Goal: Check status

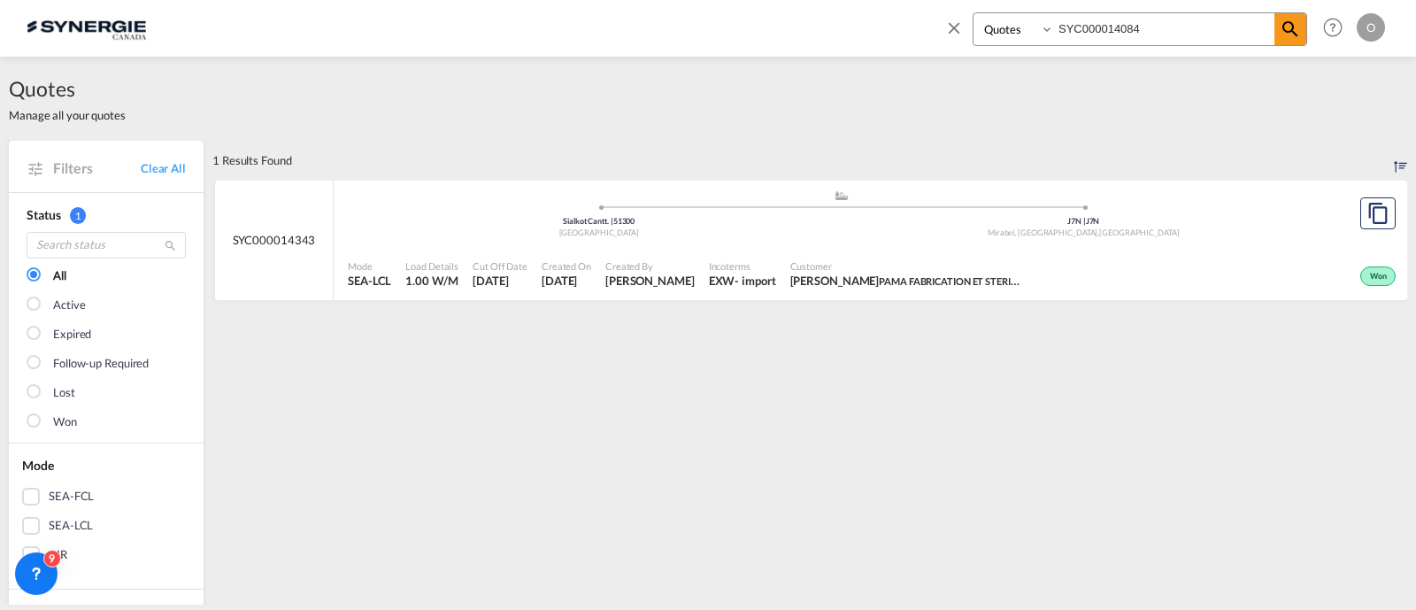
select select "Quotes"
type input "SYC000014084"
click at [1294, 32] on md-icon "icon-magnify" at bounding box center [1290, 29] width 21 height 21
click at [944, 258] on div "Won" at bounding box center [1153, 274] width 496 height 44
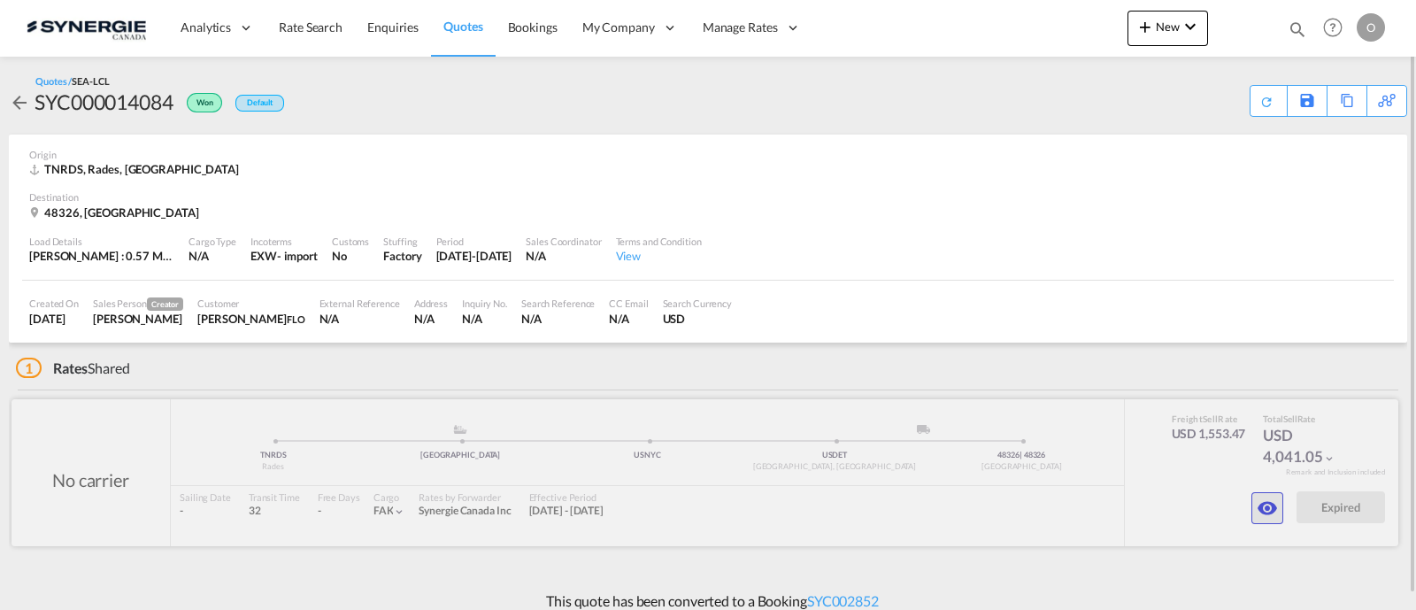
click at [1260, 495] on button "button" at bounding box center [1268, 508] width 32 height 32
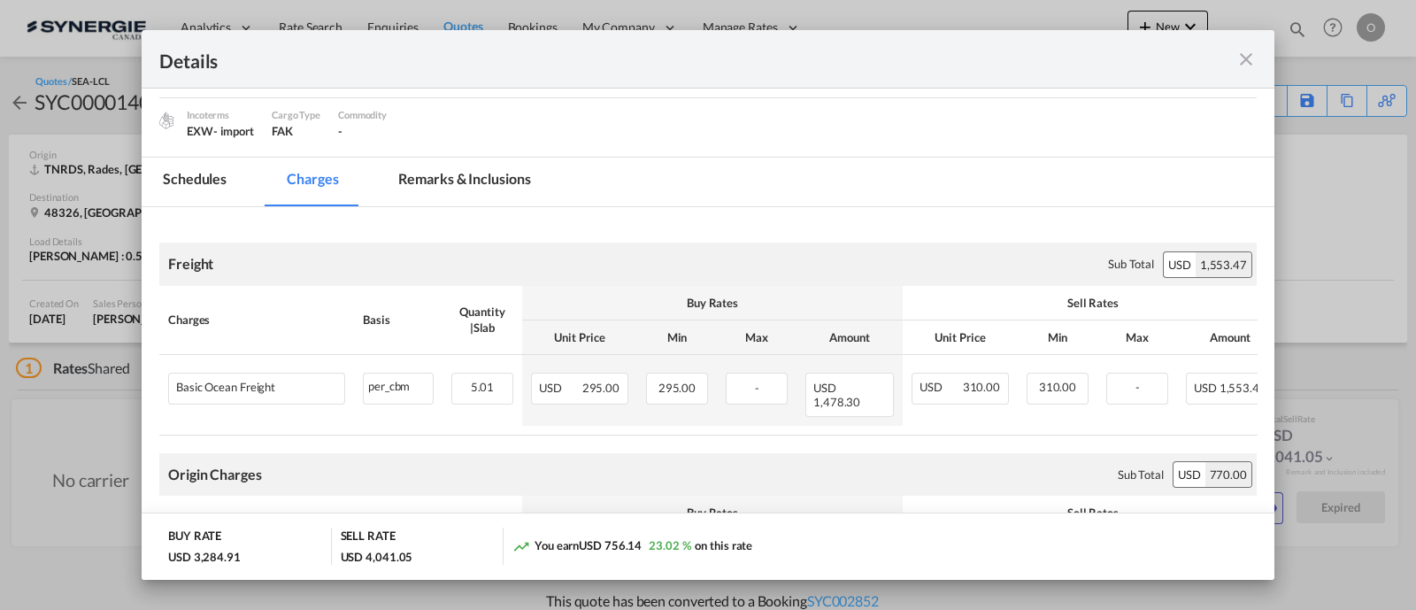
scroll to position [147, 0]
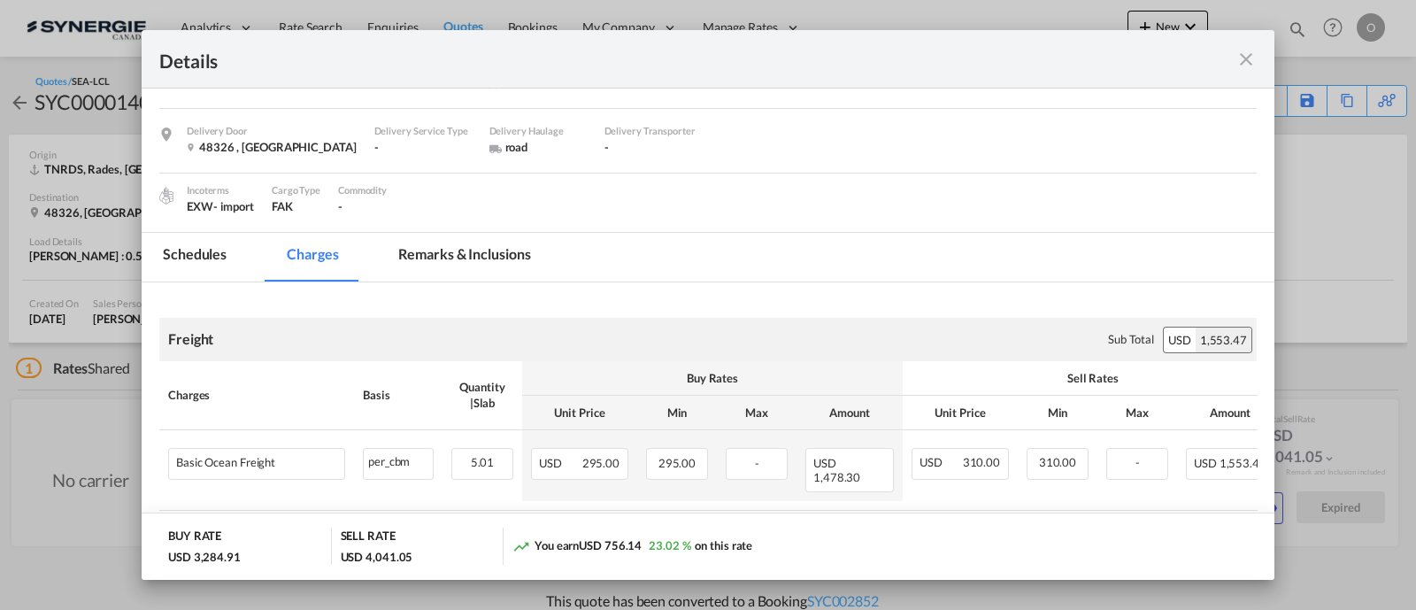
click at [1262, 60] on div "Details" at bounding box center [708, 59] width 1133 height 58
click at [1242, 64] on md-icon "icon-close fg-AAA8AD m-0 cursor" at bounding box center [1246, 59] width 21 height 21
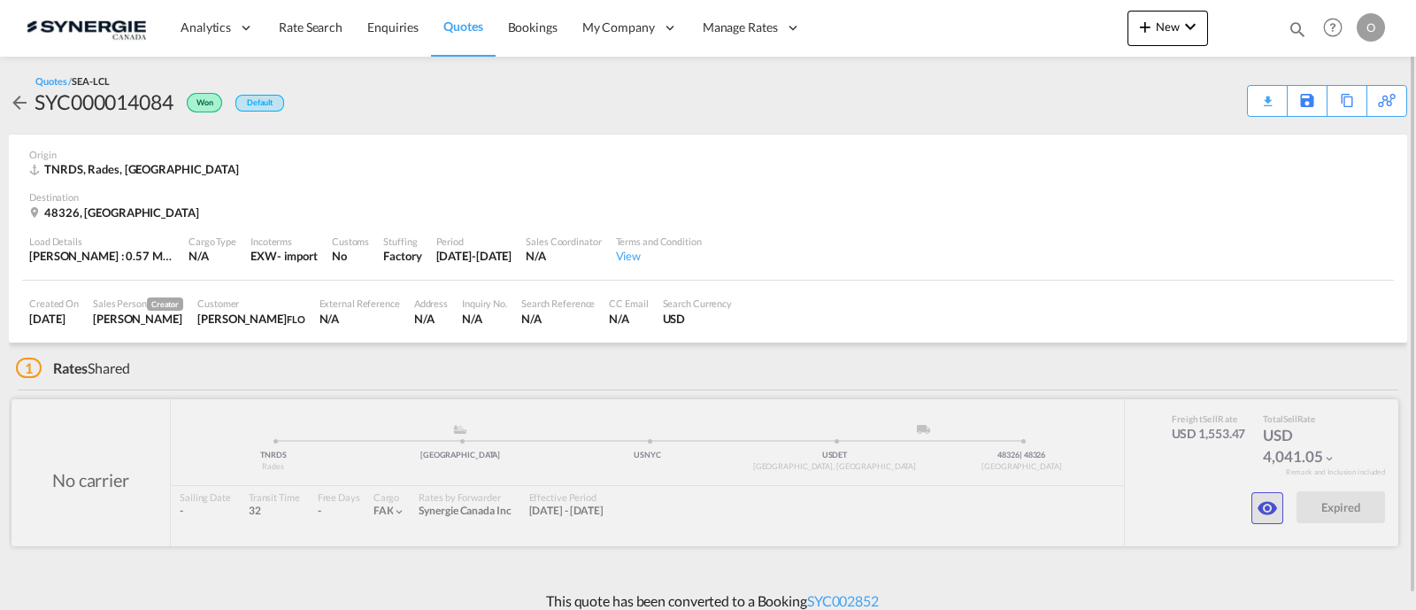
click at [1270, 508] on md-icon "icon-eye" at bounding box center [1267, 507] width 21 height 21
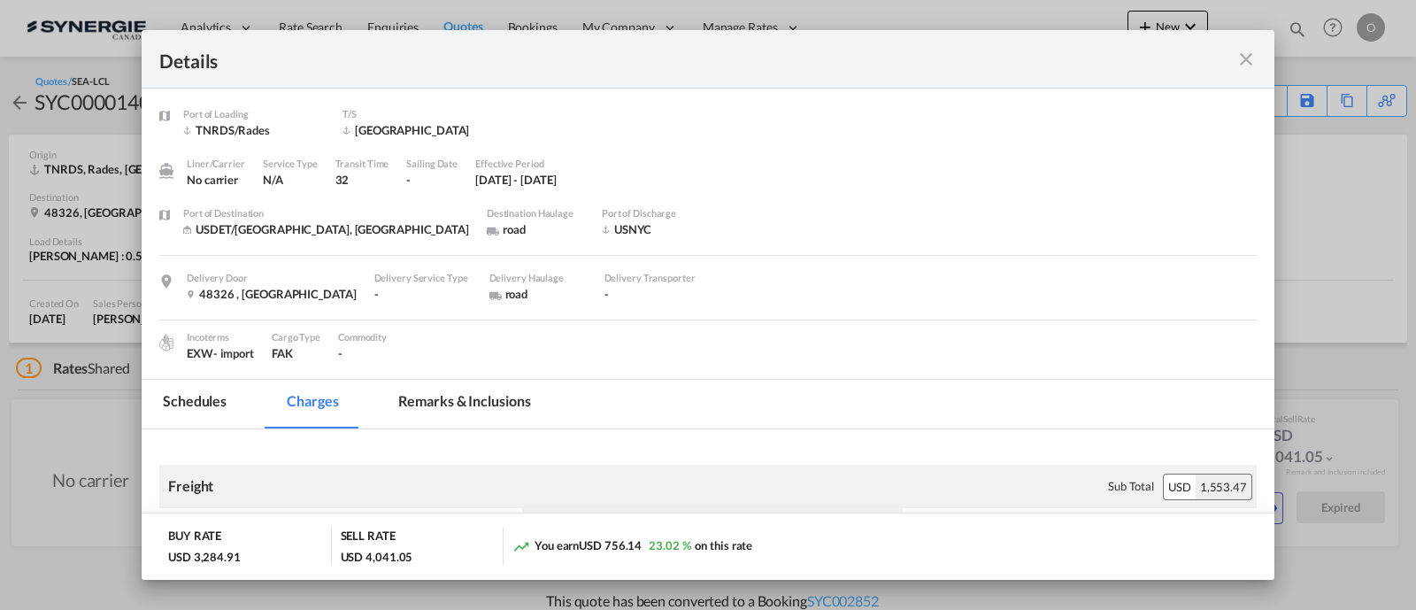
click at [498, 388] on md-tab-item "Remarks & Inclusions" at bounding box center [464, 404] width 174 height 49
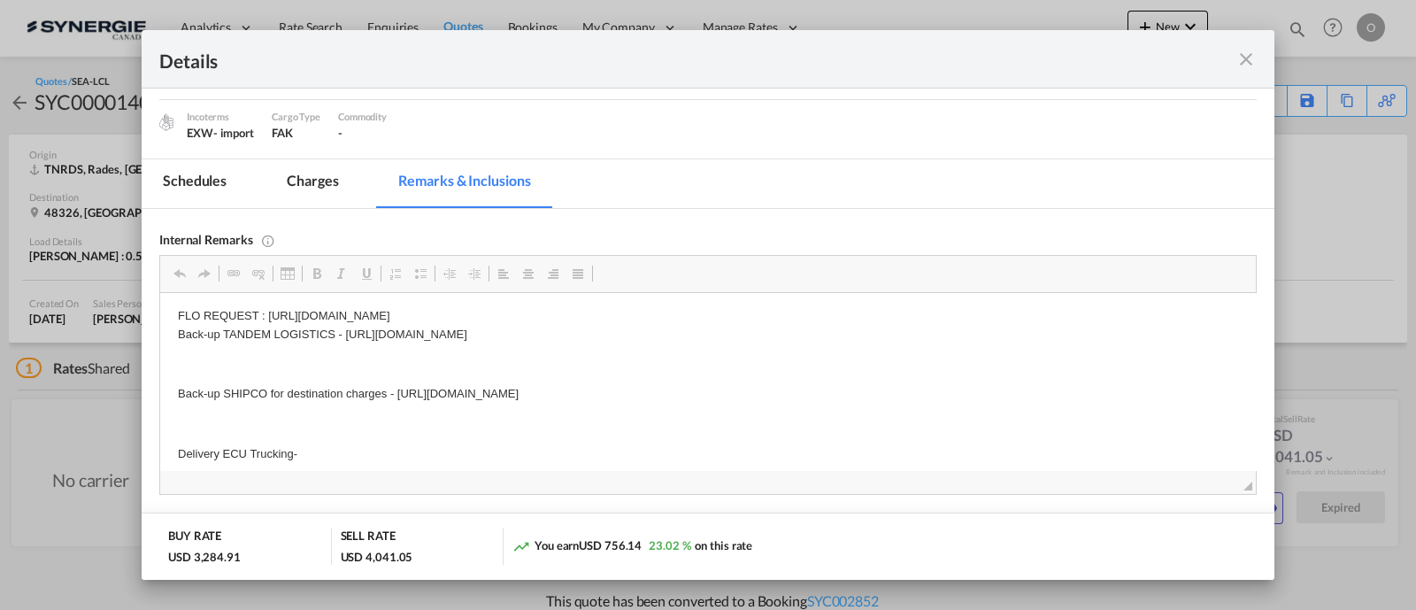
scroll to position [0, 0]
drag, startPoint x: 306, startPoint y: 443, endPoint x: 226, endPoint y: 444, distance: 80.6
drag, startPoint x: 169, startPoint y: 449, endPoint x: 303, endPoint y: 453, distance: 133.7
click at [303, 453] on html "FLO REQUEST : [URL][DOMAIN_NAME] Back-up TANDEM LOGISTICS - [URL][DOMAIN_NAME] …" at bounding box center [708, 389] width 1096 height 192
copy p "Delivery ECU Trucking-"
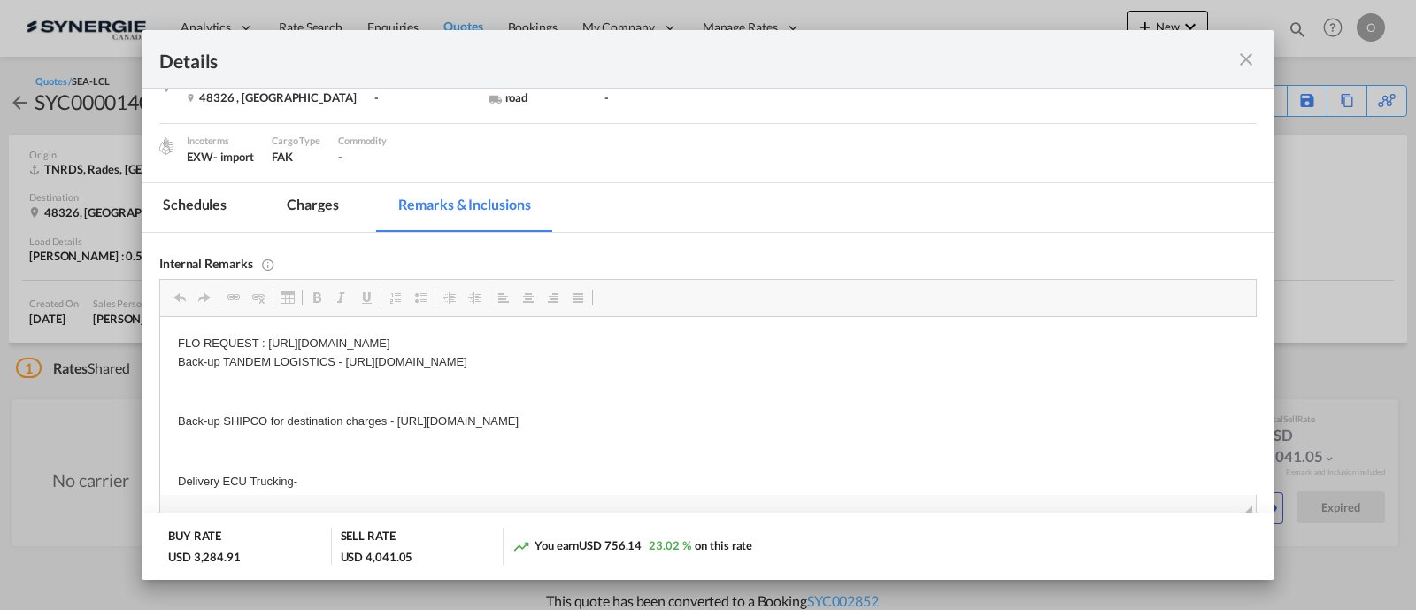
scroll to position [184, 0]
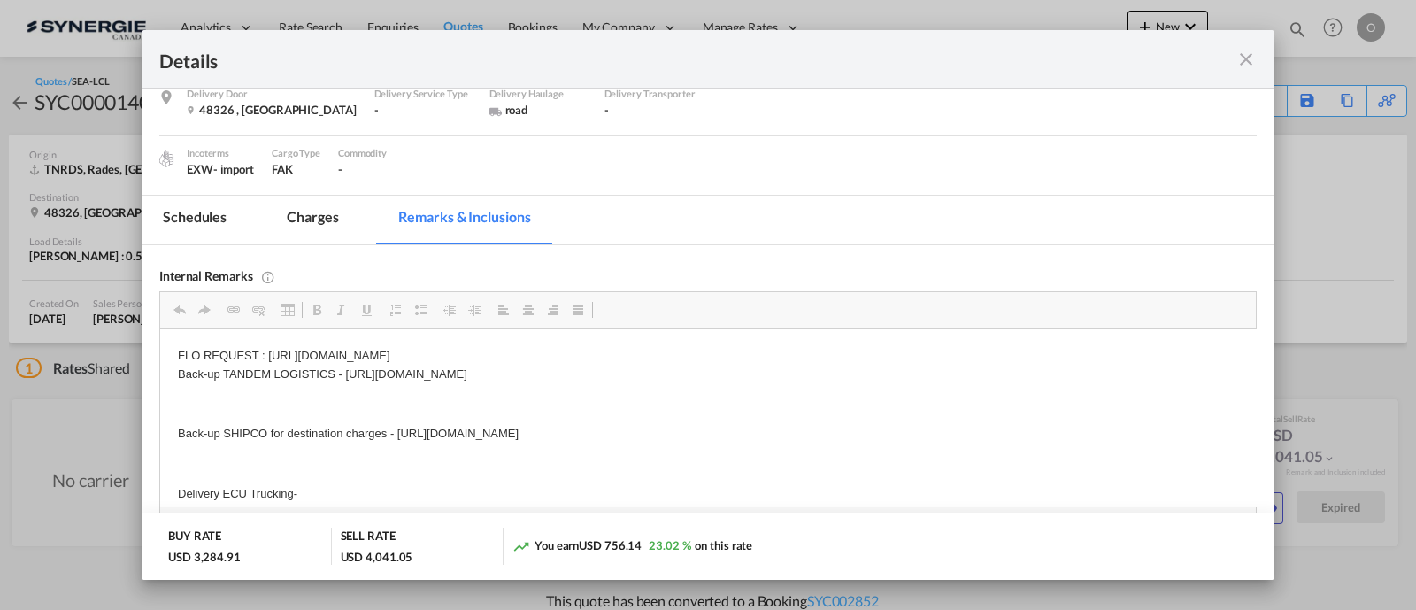
click at [811, 374] on body "FLO REQUEST : [URL][DOMAIN_NAME] Back-up TANDEM LOGISTICS - [URL][DOMAIN_NAME] …" at bounding box center [708, 425] width 1060 height 157
copy p "[URL][DOMAIN_NAME]"
